Goal: Find specific page/section: Find specific page/section

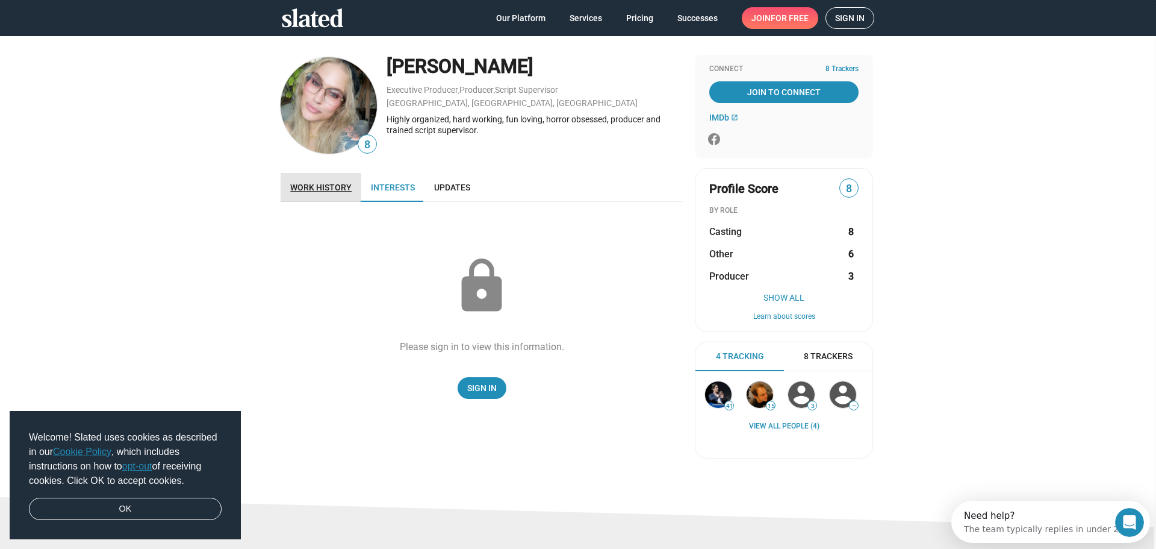
click at [308, 183] on span "Work history" at bounding box center [320, 187] width 61 height 10
